Goal: Information Seeking & Learning: Check status

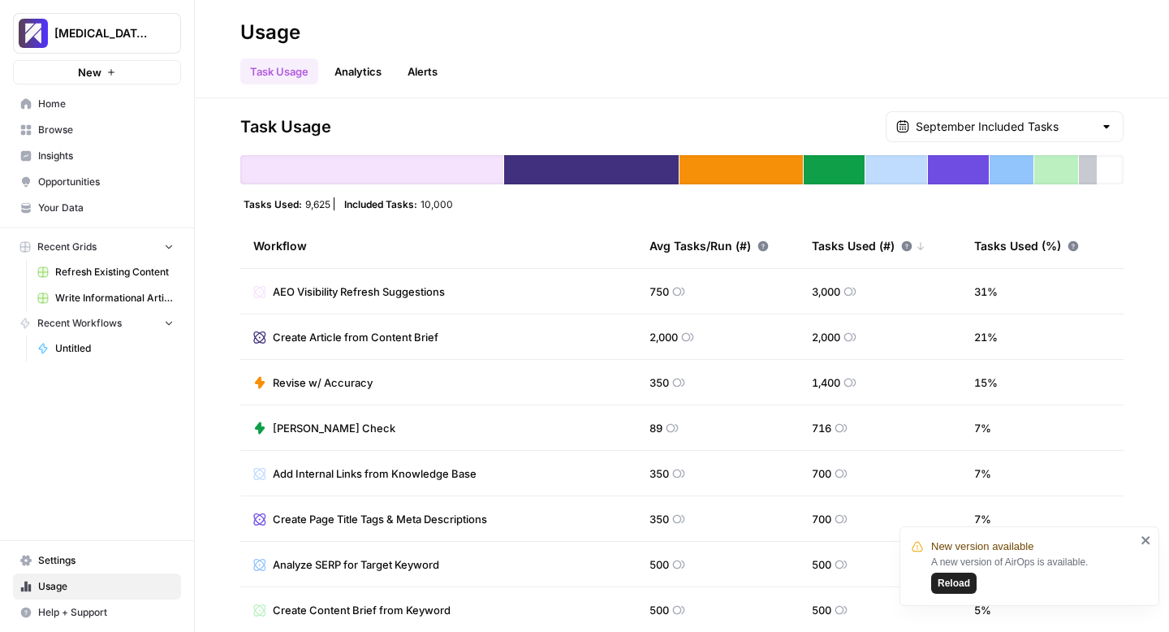
click at [949, 580] on span "Reload" at bounding box center [954, 583] width 32 height 15
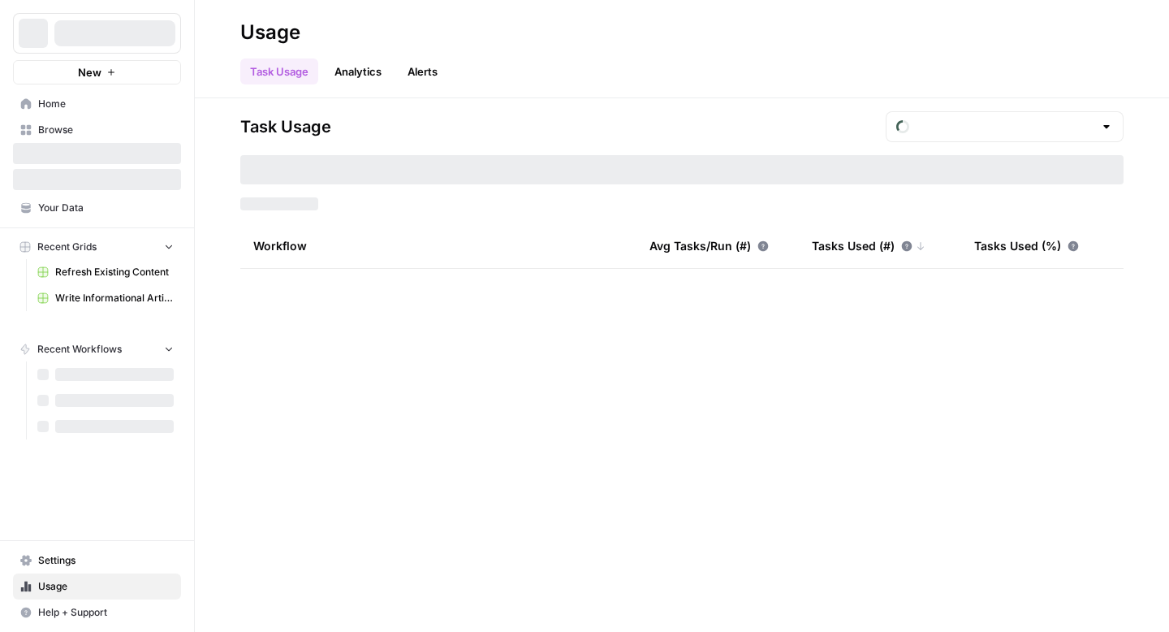
type input "September Included Tasks"
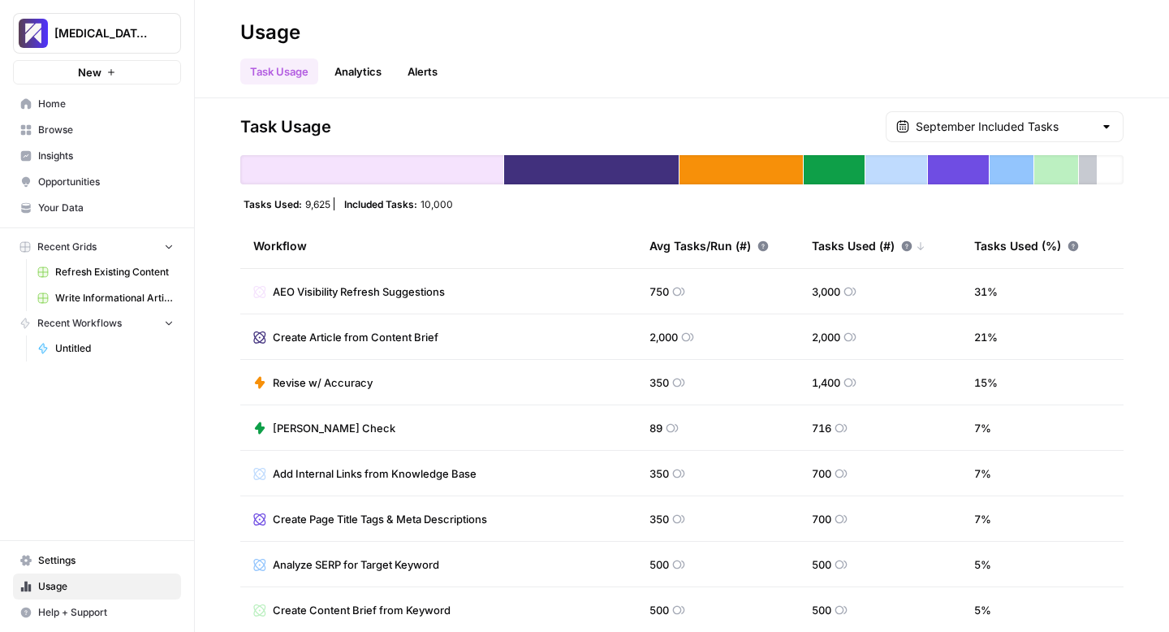
drag, startPoint x: 62, startPoint y: 556, endPoint x: 59, endPoint y: 585, distance: 29.3
click at [62, 556] on span "Settings" at bounding box center [106, 560] width 136 height 15
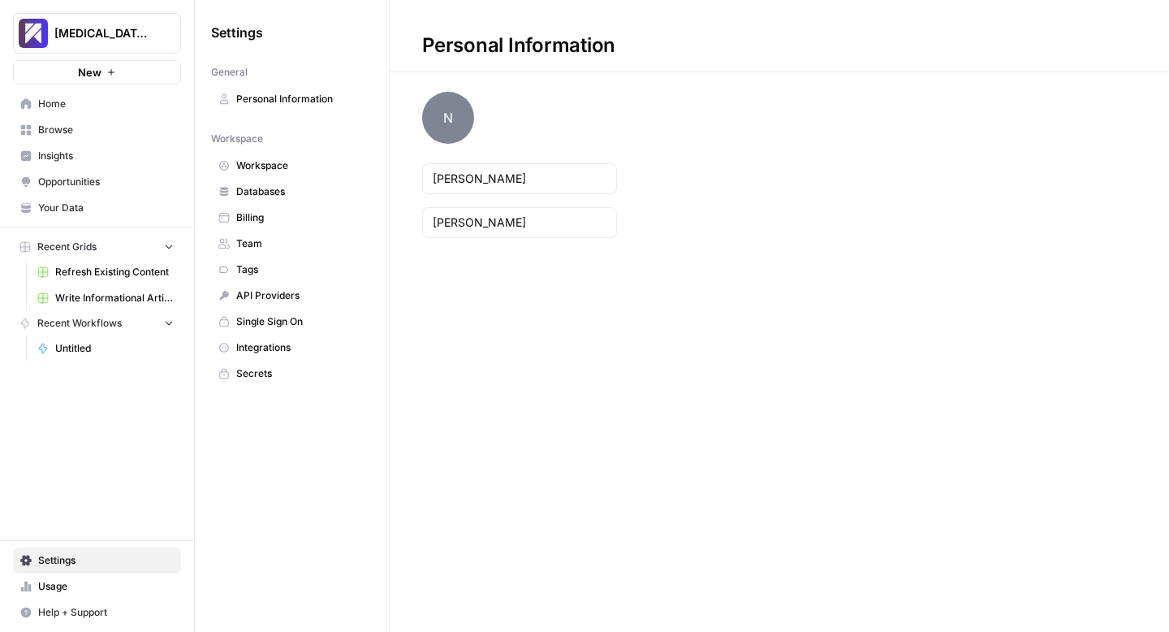
click at [59, 585] on span "Usage" at bounding box center [106, 586] width 136 height 15
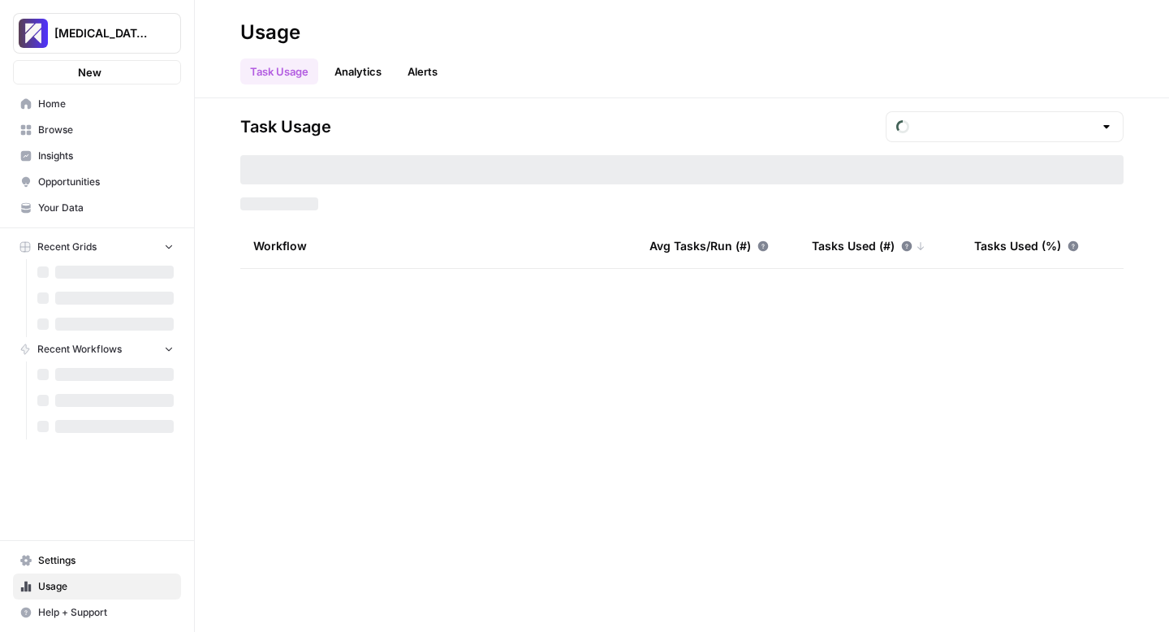
type input "September Included Tasks"
